Goal: Transaction & Acquisition: Book appointment/travel/reservation

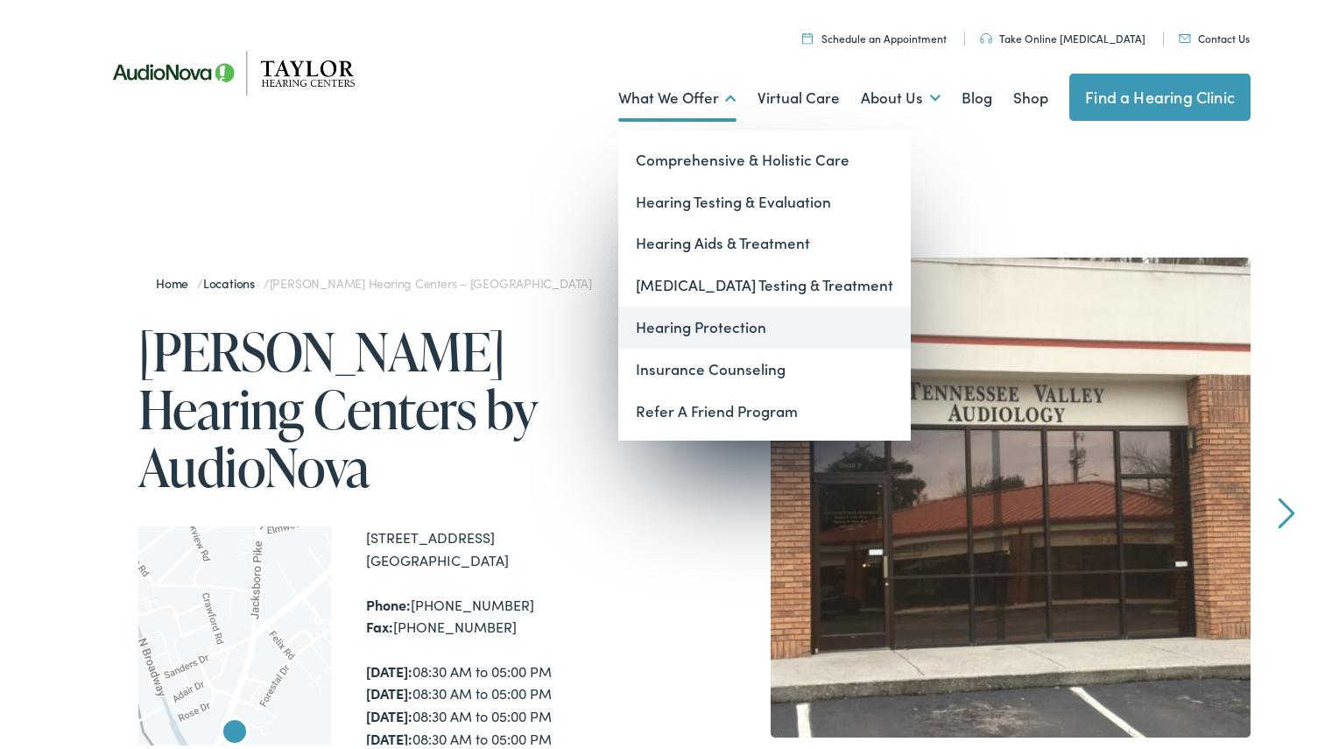
click at [729, 325] on link "Hearing Protection" at bounding box center [764, 324] width 293 height 42
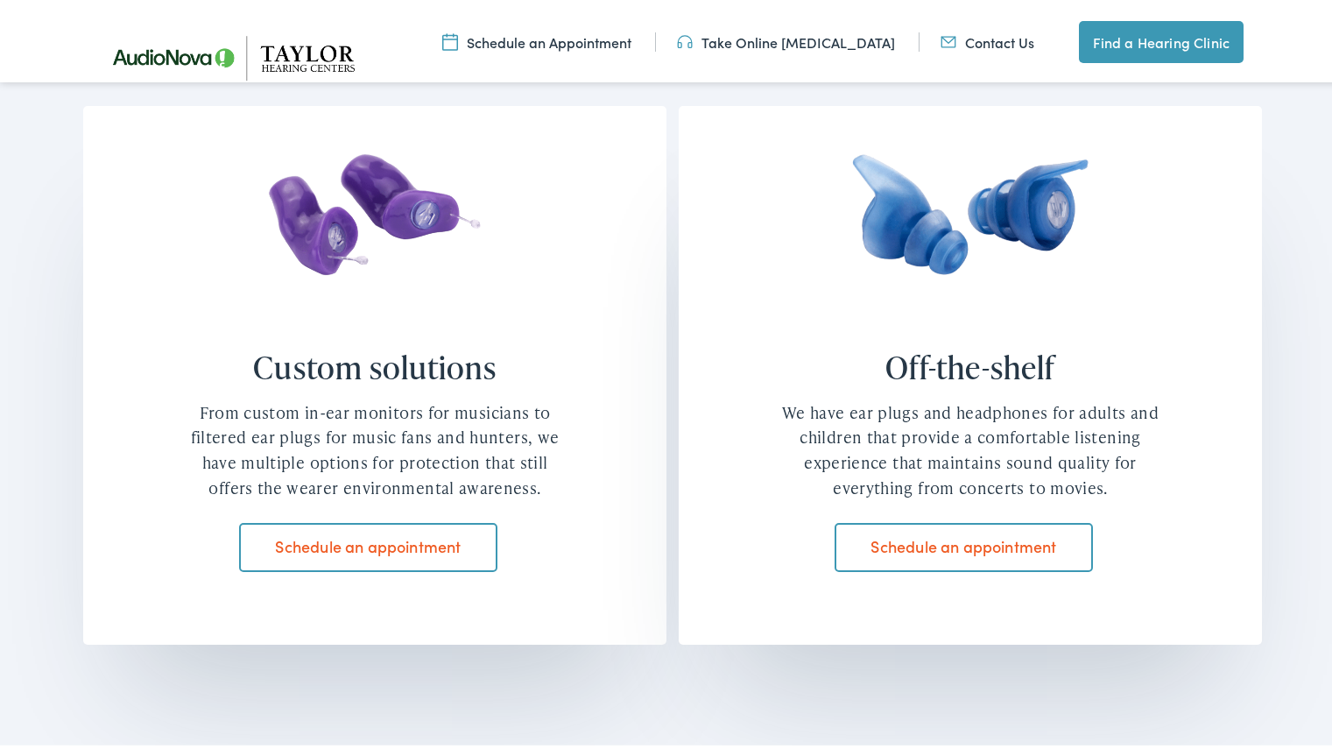
scroll to position [1437, 0]
click at [358, 542] on link "Schedule an appointment" at bounding box center [368, 543] width 258 height 49
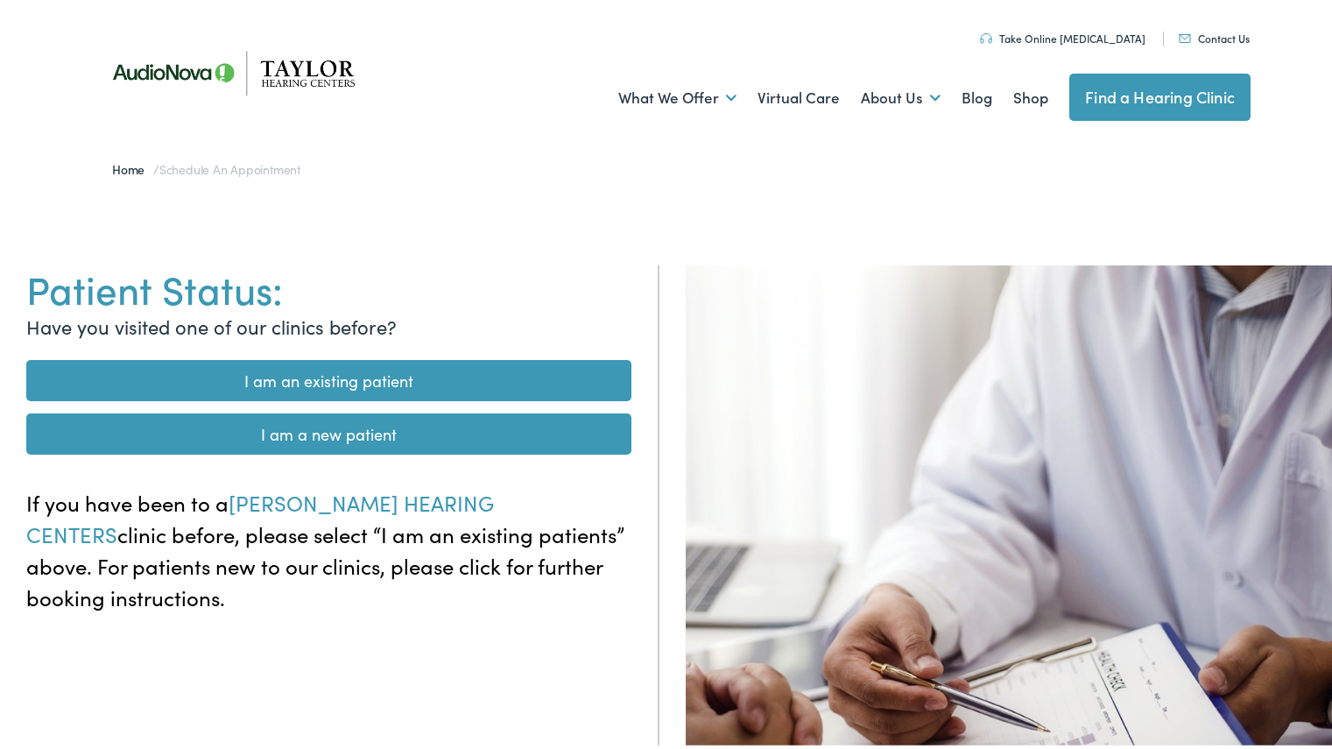
click at [411, 424] on link "I am a new patient" at bounding box center [328, 430] width 605 height 41
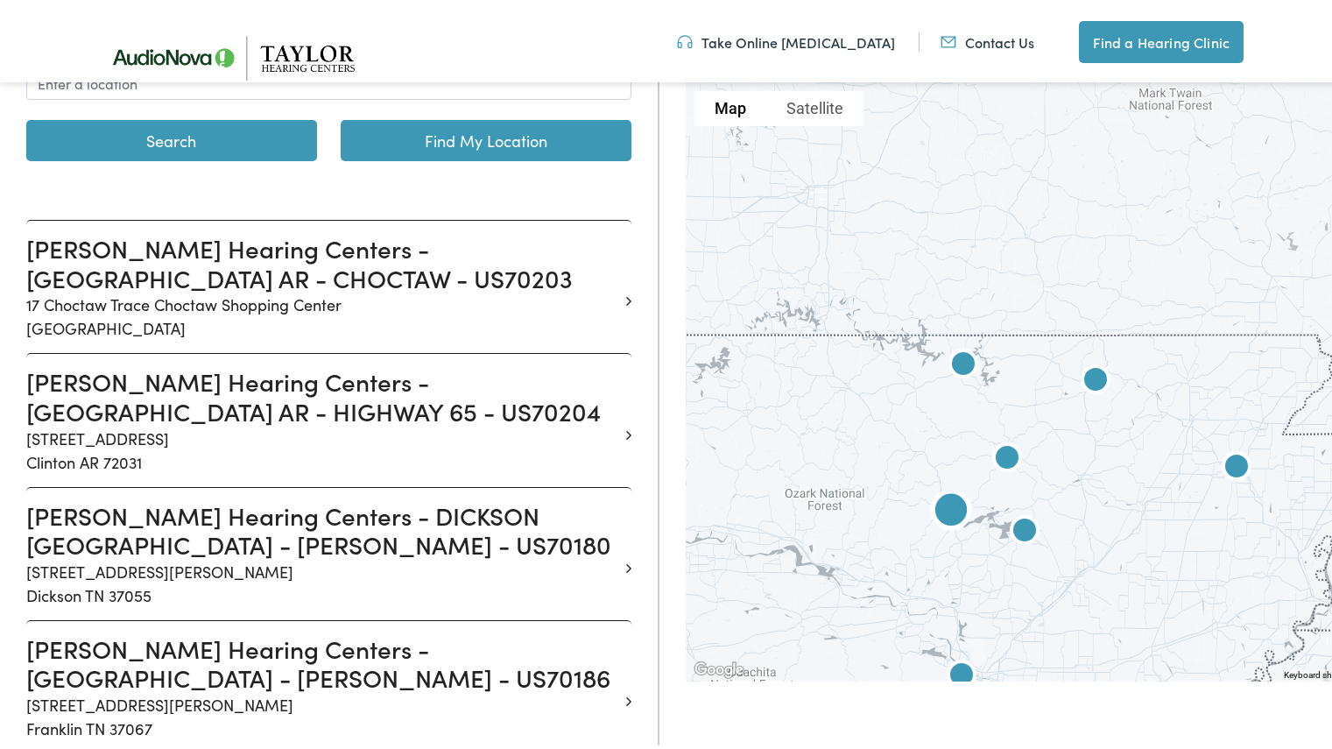
scroll to position [395, 0]
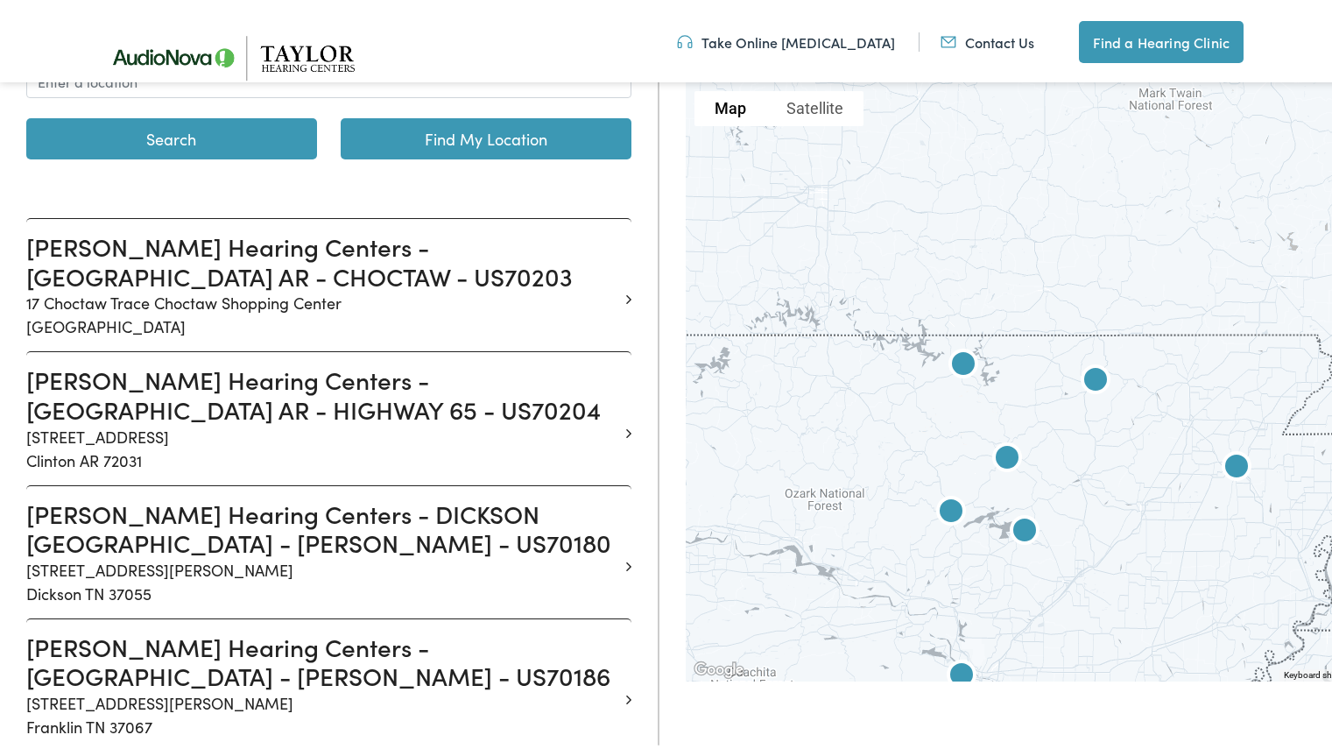
click at [986, 489] on div at bounding box center [1096, 378] width 820 height 599
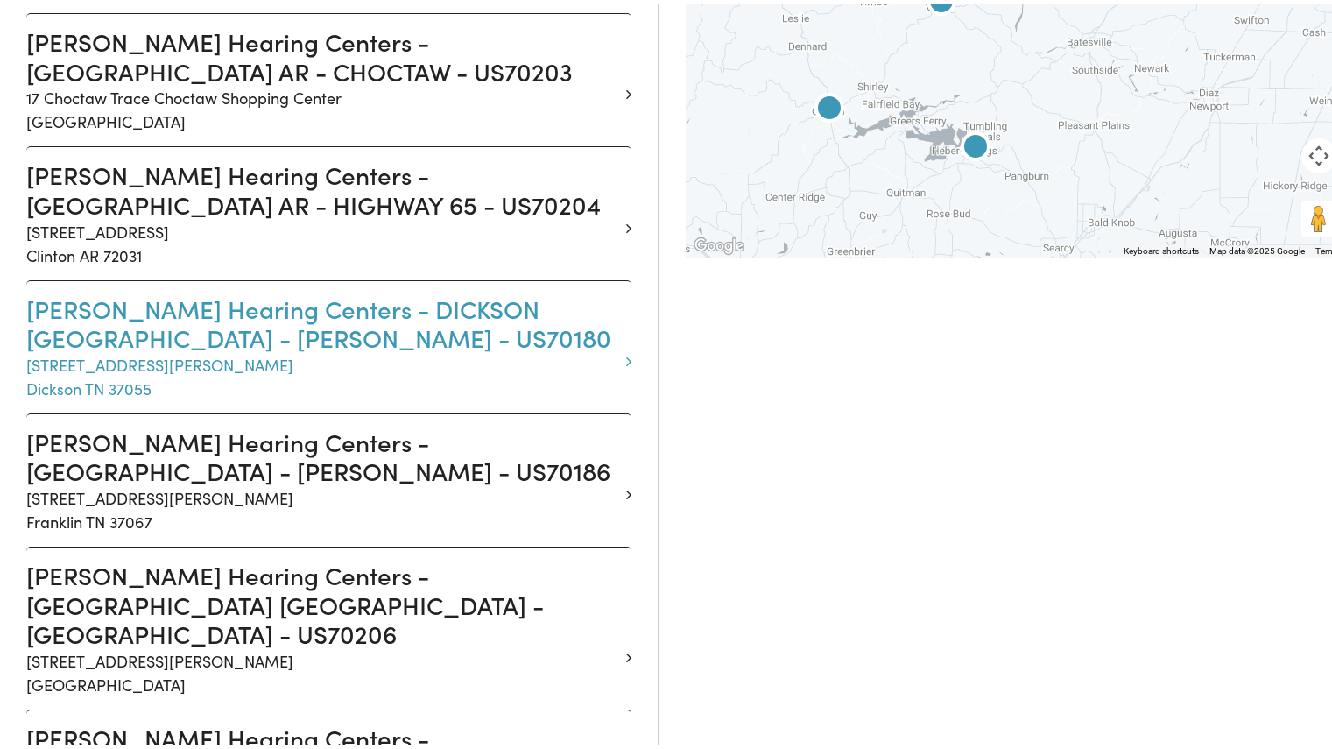
scroll to position [0, 0]
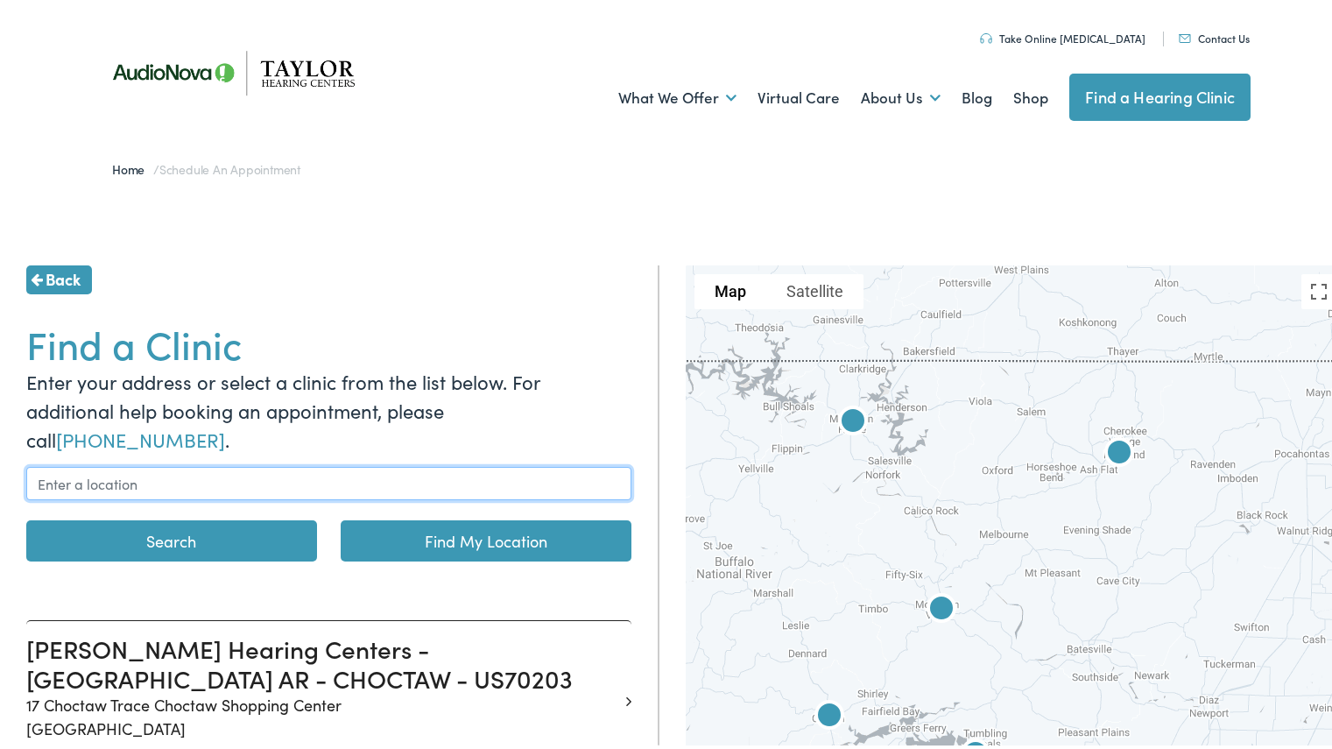
click at [327, 463] on input "text" at bounding box center [328, 479] width 605 height 33
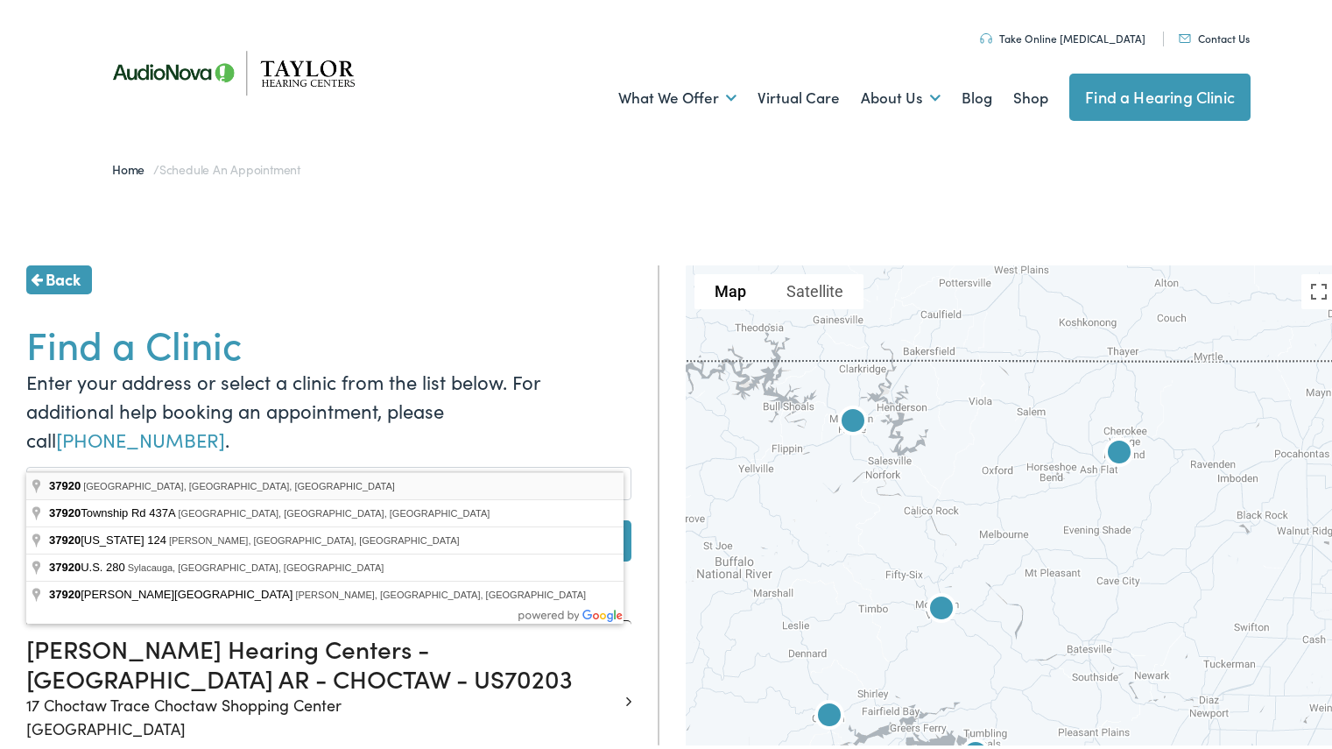
type input "Knoxville, TN 37920, USA"
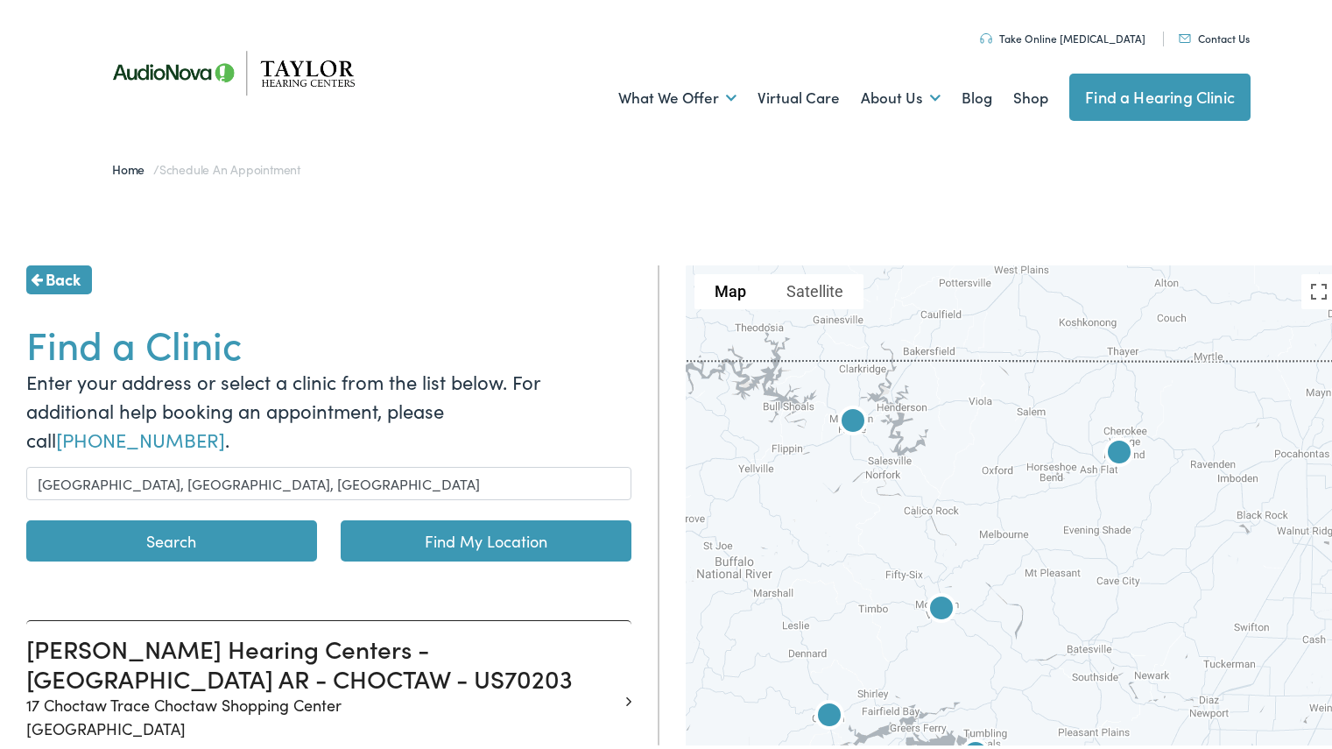
click at [234, 517] on button "Search" at bounding box center [171, 537] width 291 height 41
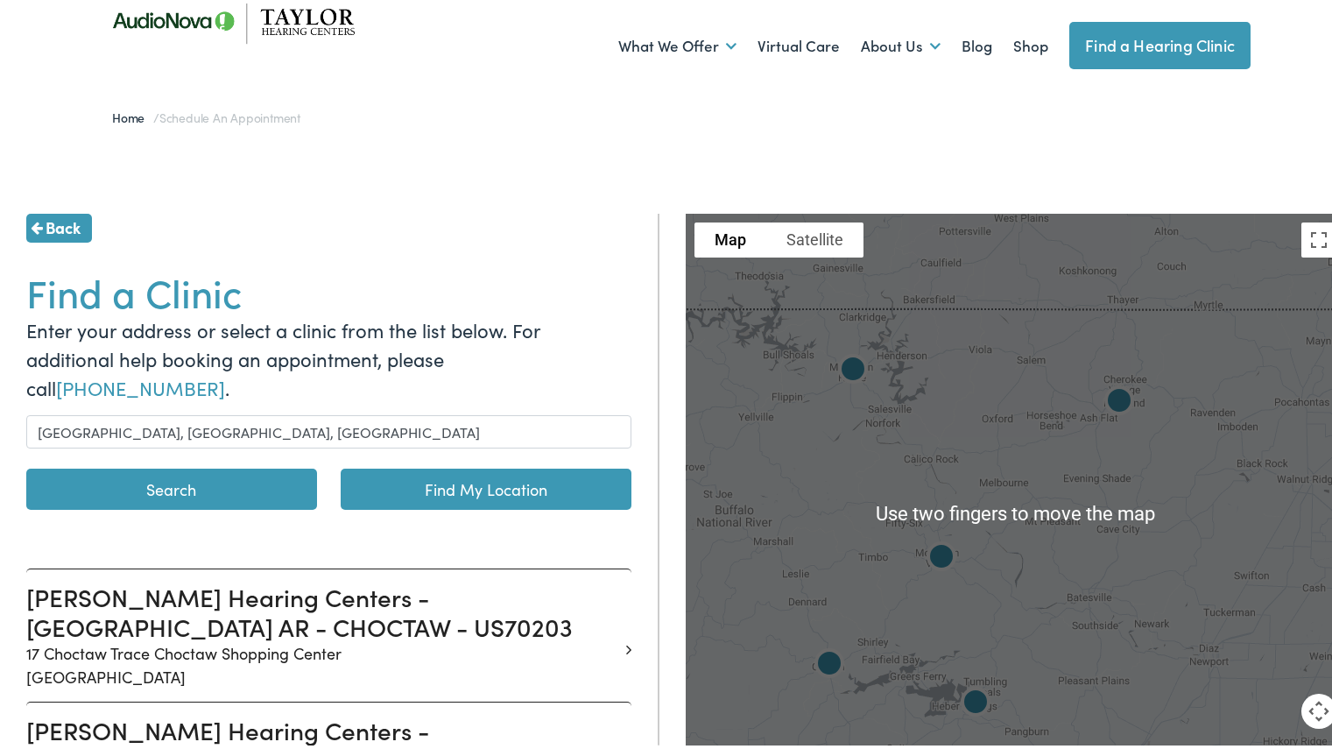
scroll to position [145, 0]
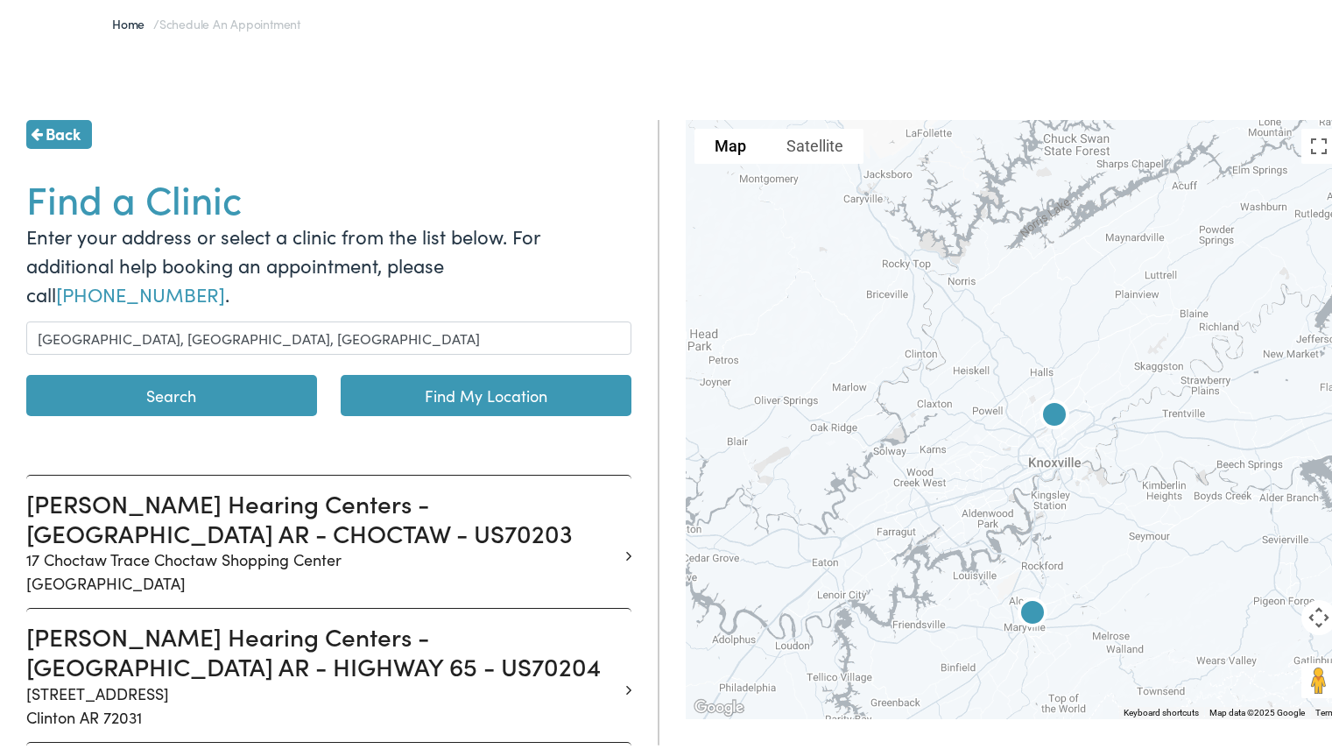
click at [1050, 426] on img at bounding box center [1055, 413] width 56 height 56
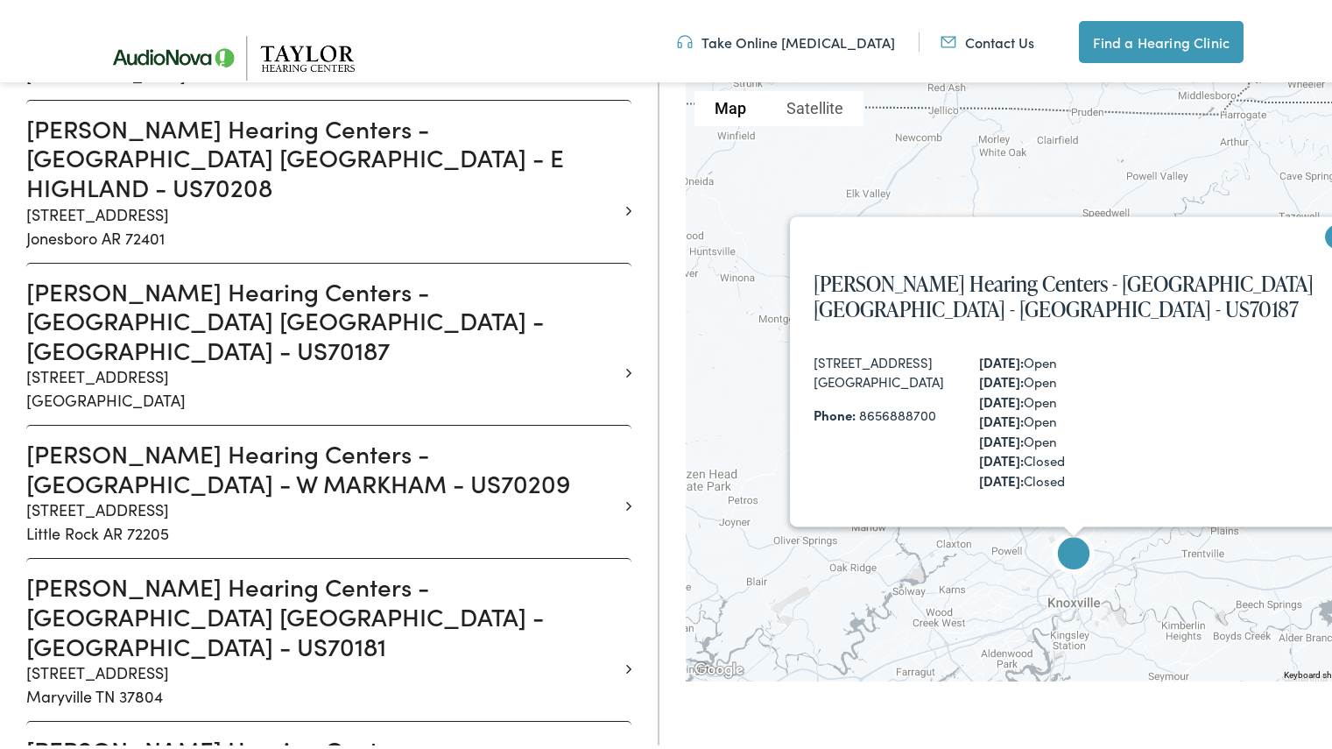
scroll to position [1213, 0]
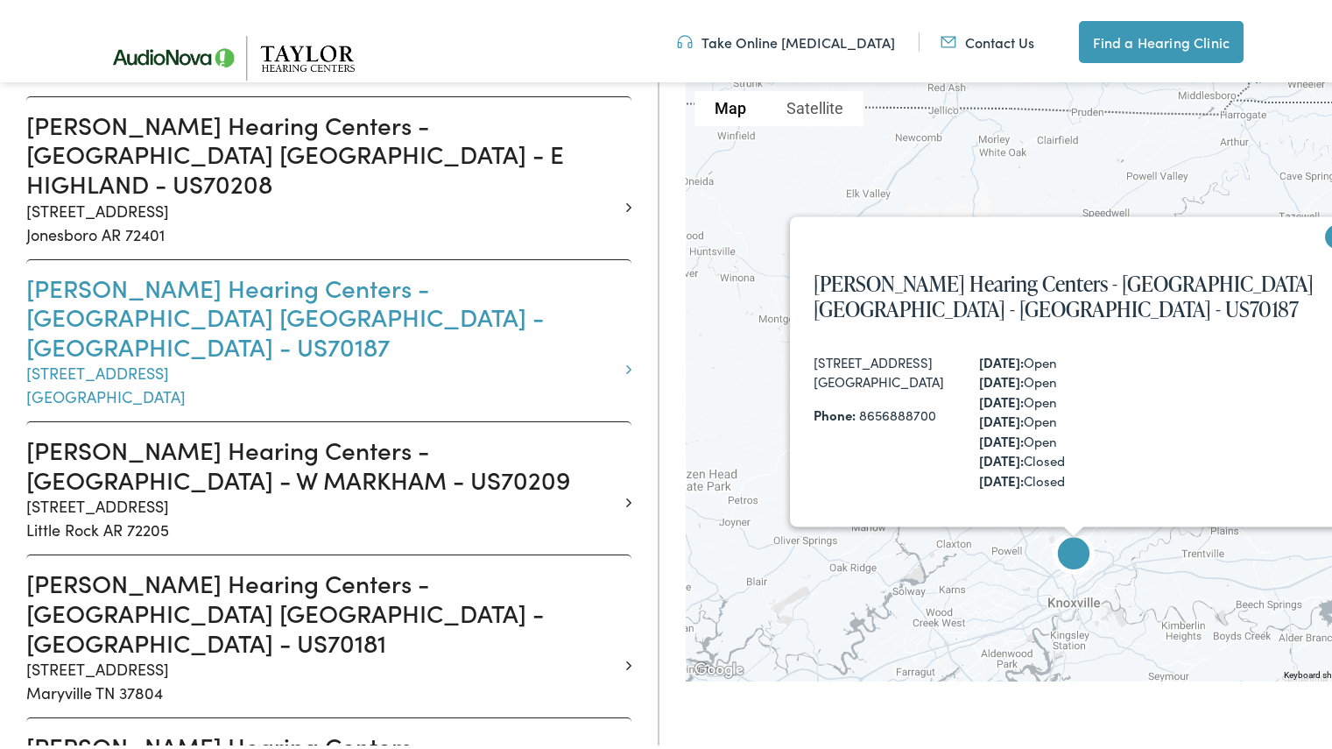
click at [448, 357] on p "2900 Tazewell Pike Suite F Knoxville TN 37918" at bounding box center [322, 380] width 592 height 47
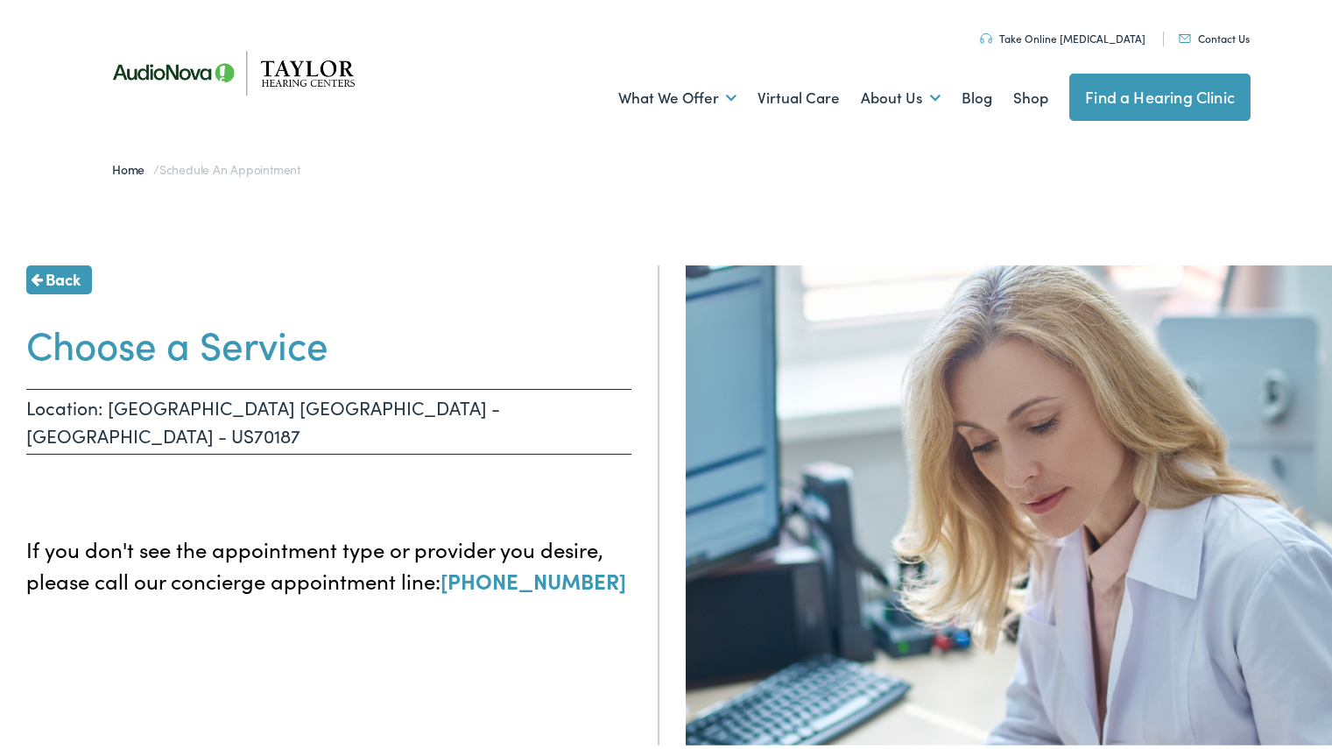
click at [202, 419] on p "Location: [GEOGRAPHIC_DATA] [GEOGRAPHIC_DATA] - [GEOGRAPHIC_DATA] - US70187" at bounding box center [328, 418] width 605 height 66
